Goal: Ask a question

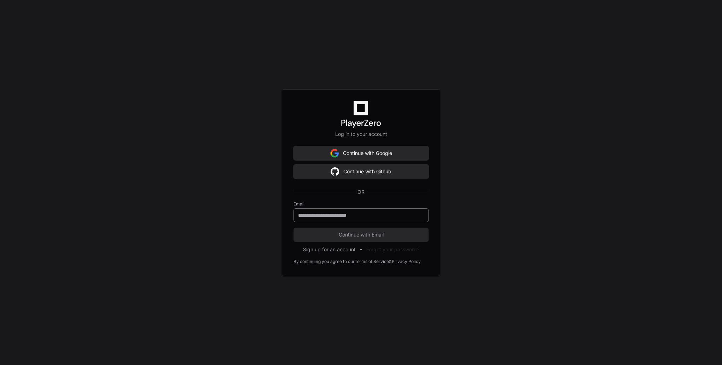
click at [338, 213] on input "email" at bounding box center [361, 215] width 126 height 7
type input "**********"
click at [293, 228] on button "Continue with Email" at bounding box center [360, 235] width 135 height 14
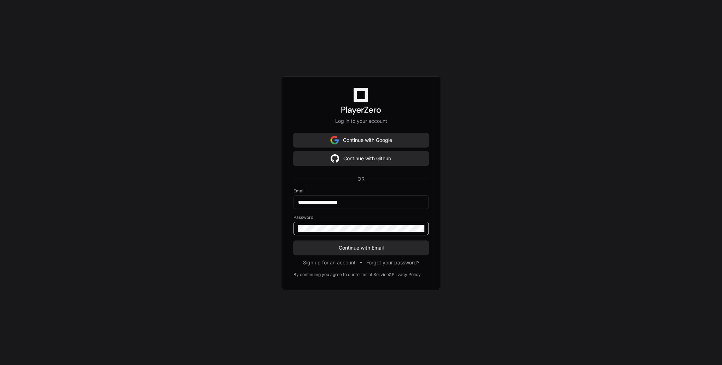
click at [352, 247] on span "Continue with Email" at bounding box center [360, 248] width 135 height 7
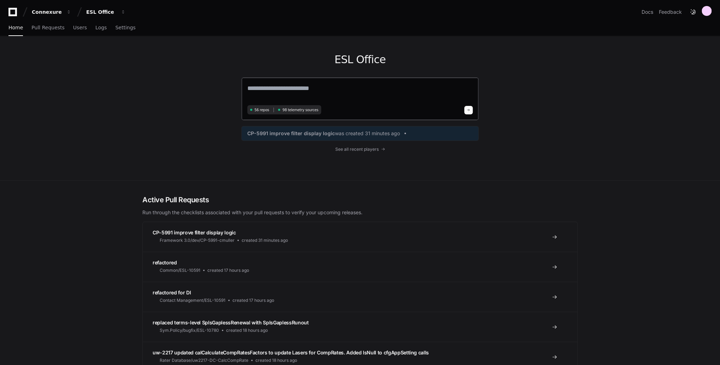
click at [317, 95] on textarea at bounding box center [360, 93] width 226 height 20
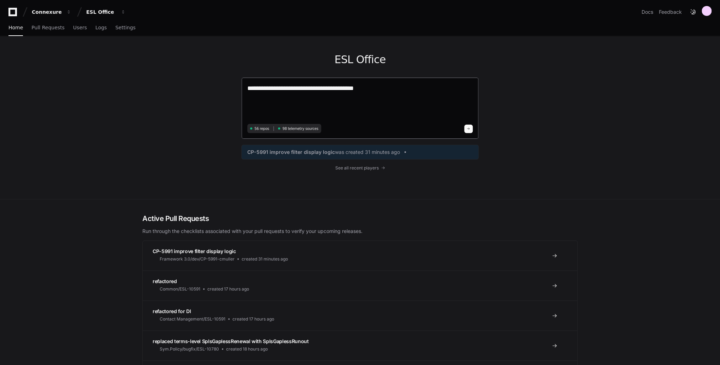
paste textarea "**********"
type textarea "**********"
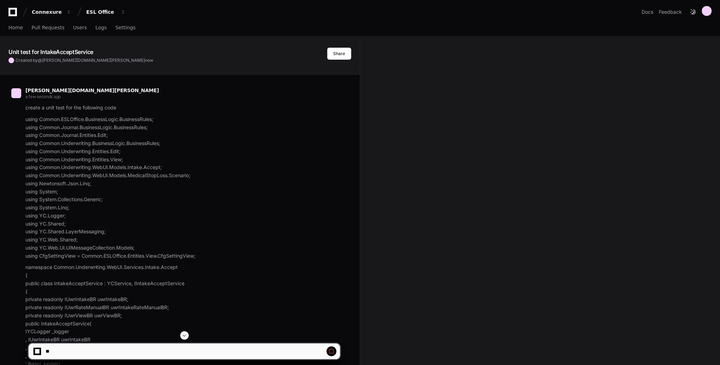
click at [183, 335] on span at bounding box center [185, 336] width 6 height 6
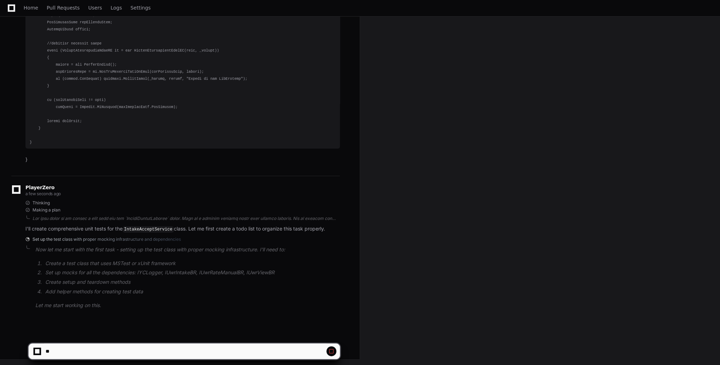
click at [329, 352] on span at bounding box center [332, 352] width 6 height 6
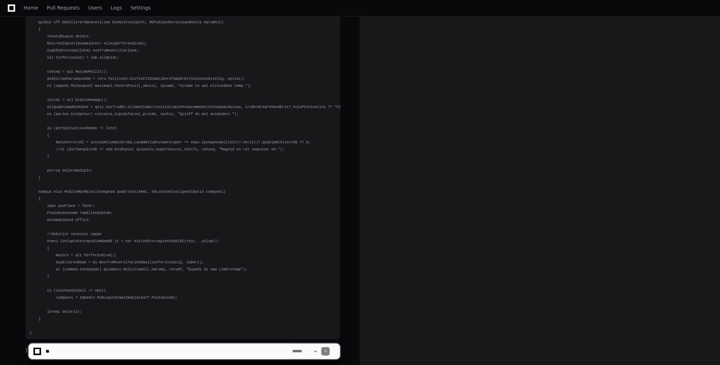
scroll to position [3461, 0]
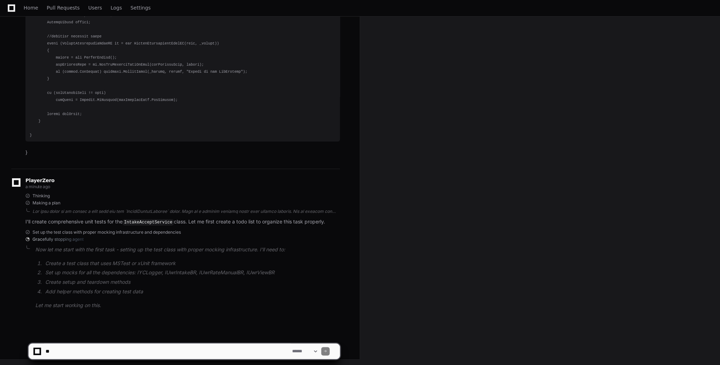
click at [238, 355] on textarea at bounding box center [167, 352] width 247 height 16
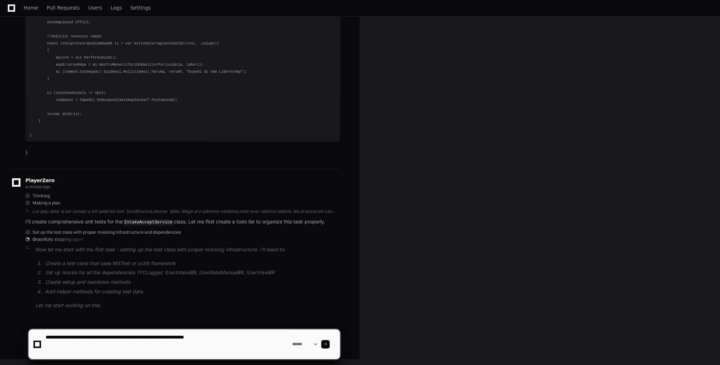
paste textarea "**********"
type textarea "**********"
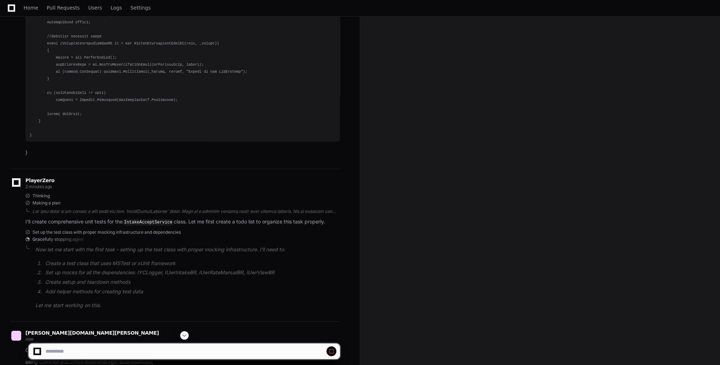
click at [185, 338] on span at bounding box center [185, 336] width 6 height 6
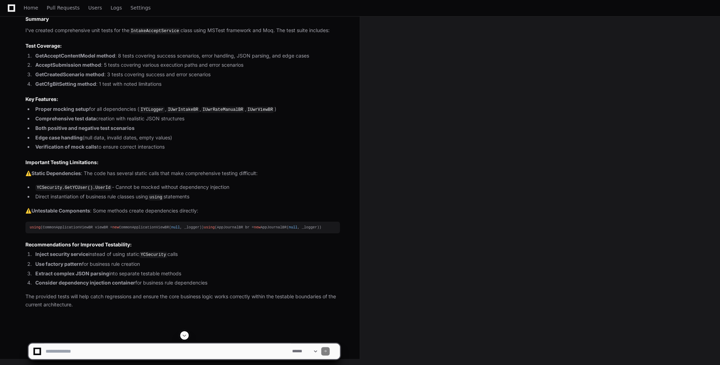
scroll to position [13322, 0]
click at [139, 346] on textarea at bounding box center [167, 352] width 247 height 16
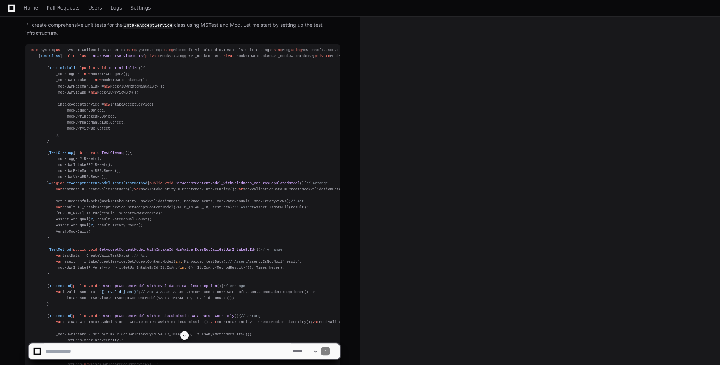
scroll to position [7271, 0]
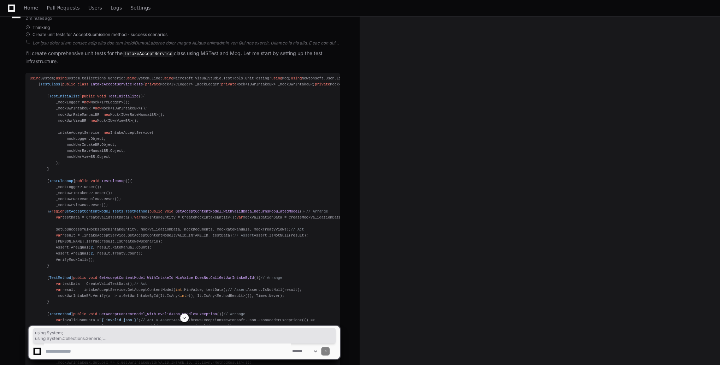
drag, startPoint x: 174, startPoint y: 192, endPoint x: 29, endPoint y: 80, distance: 182.9
copy div "using System; using System.Collections.Generic; using System.Linq; using Micros…"
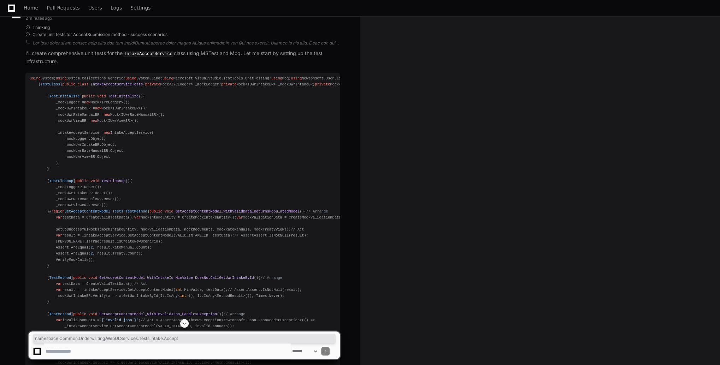
drag, startPoint x: 163, startPoint y: 205, endPoint x: 30, endPoint y: 205, distance: 132.9
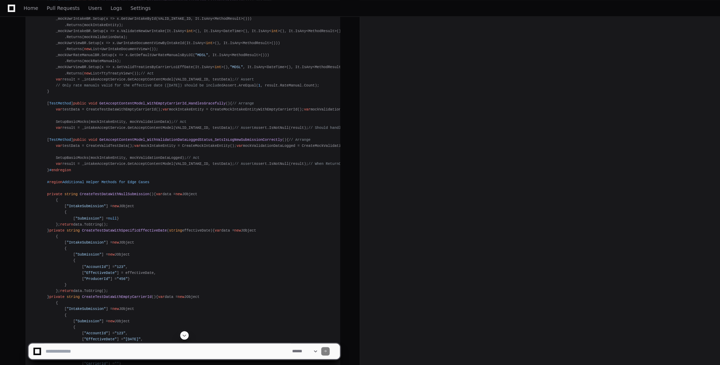
scroll to position [9929, 0]
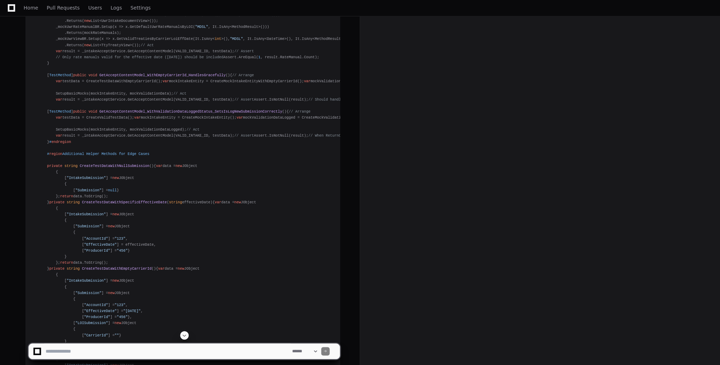
drag, startPoint x: 30, startPoint y: 205, endPoint x: 41, endPoint y: 264, distance: 60.1
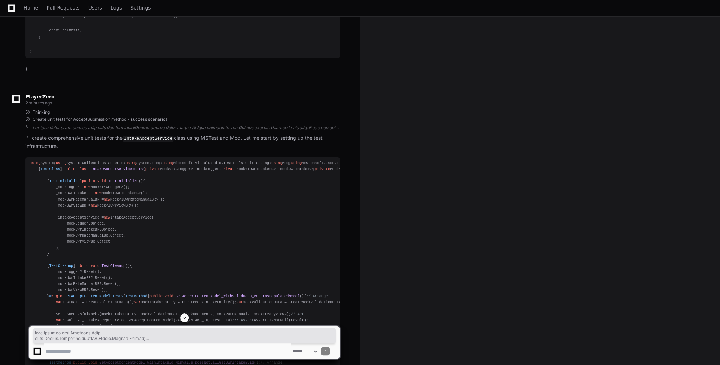
scroll to position [7299, 0]
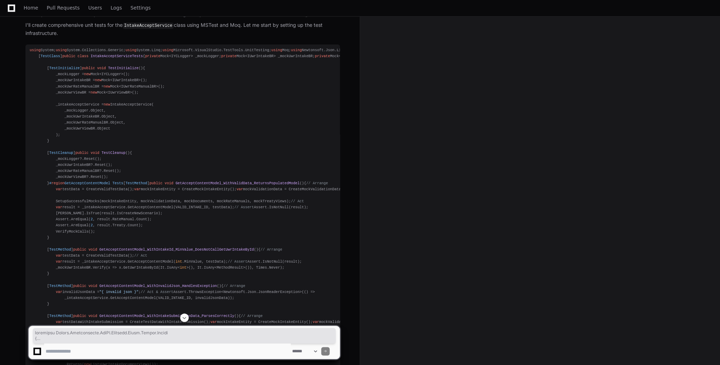
drag, startPoint x: 34, startPoint y: 264, endPoint x: 26, endPoint y: 177, distance: 87.3
copy div "namespace Common.Underwriting.WebUI.Services.Tests.Intake.Accept { [ TestClass …"
click at [162, 345] on textarea at bounding box center [167, 352] width 247 height 16
type textarea "**********"
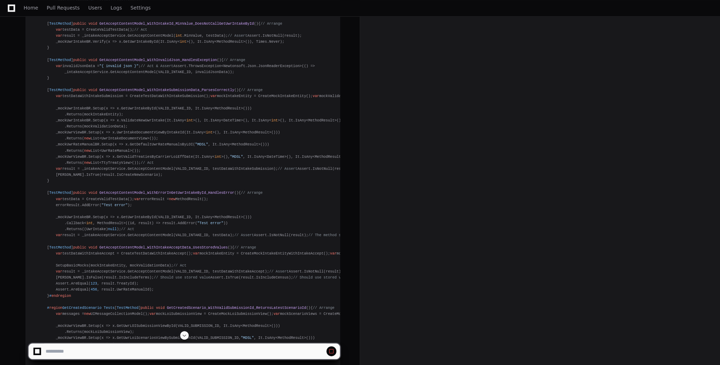
click at [182, 336] on span at bounding box center [185, 336] width 6 height 6
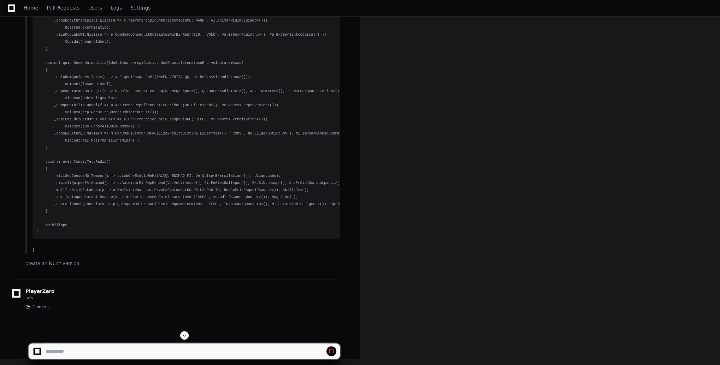
scroll to position [16511, 0]
click at [191, 339] on div at bounding box center [184, 336] width 312 height 8
click at [187, 336] on span at bounding box center [185, 336] width 6 height 6
